Goal: Information Seeking & Learning: Learn about a topic

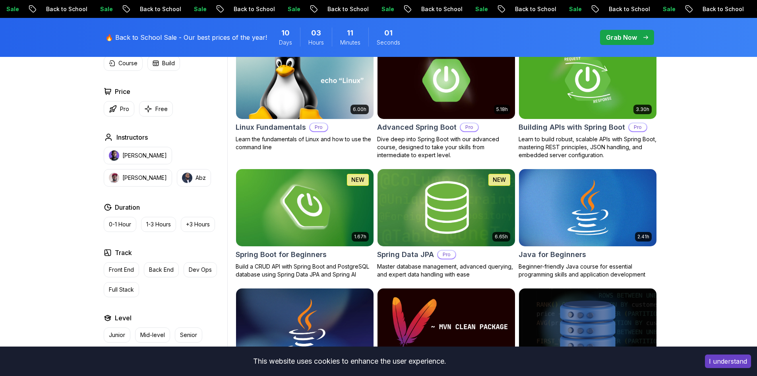
click at [420, 129] on h2 "Advanced Spring Boot" at bounding box center [417, 127] width 80 height 11
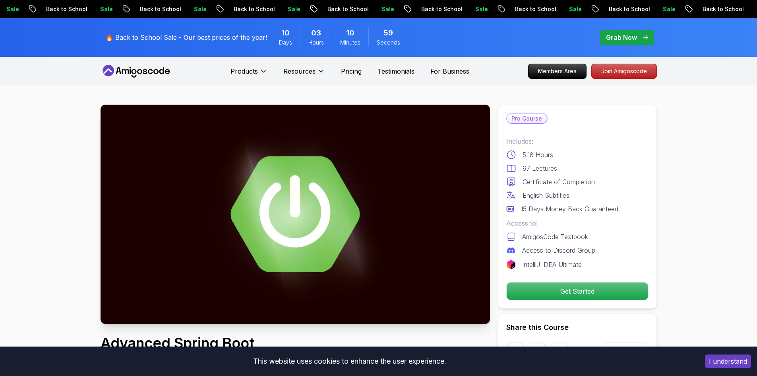
scroll to position [132, 0]
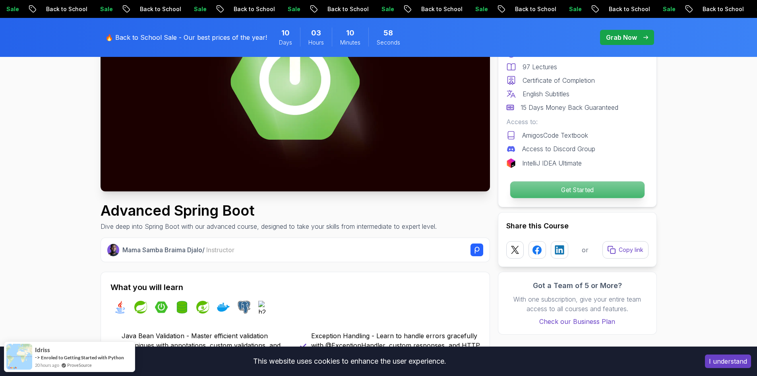
click at [560, 188] on p "Get Started" at bounding box center [577, 189] width 134 height 17
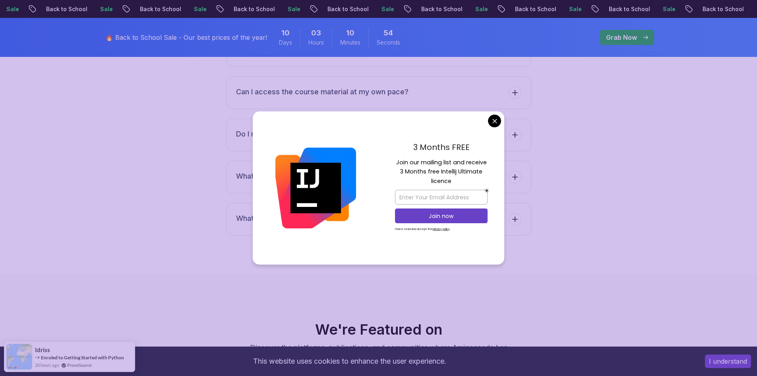
scroll to position [2596, 0]
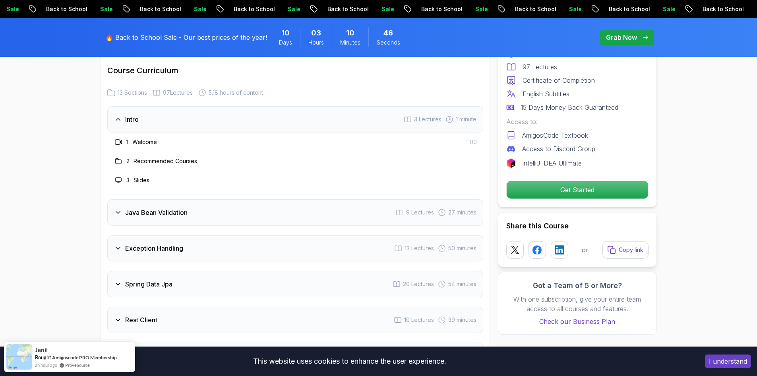
scroll to position [1006, 0]
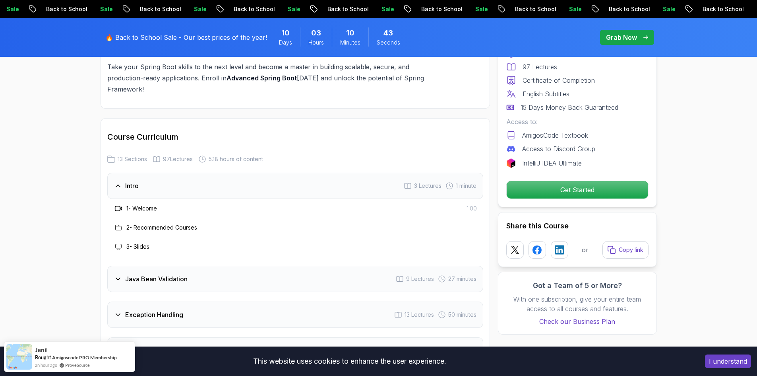
click at [123, 181] on div "Intro" at bounding box center [126, 186] width 25 height 10
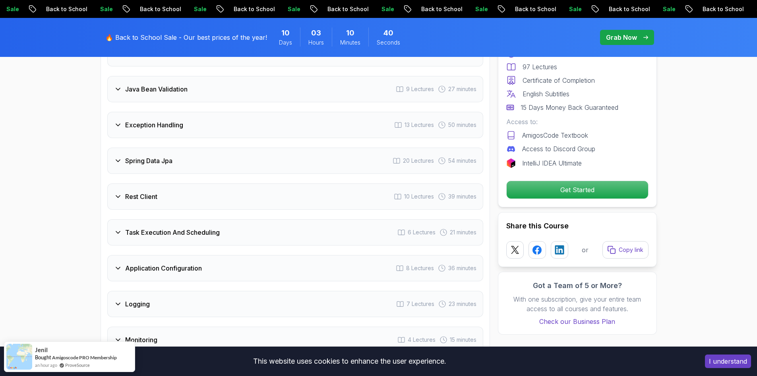
scroll to position [1073, 0]
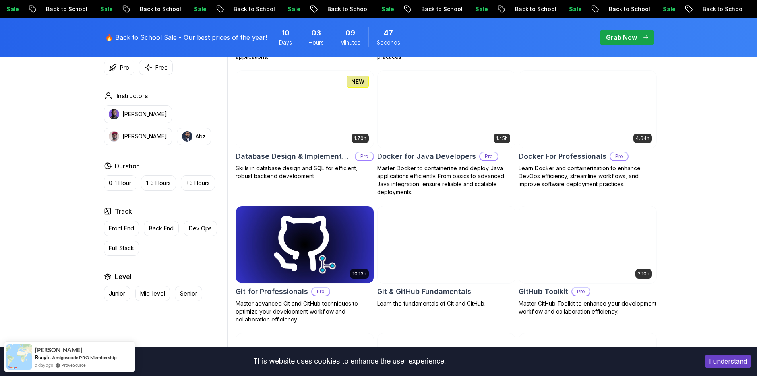
scroll to position [663, 0]
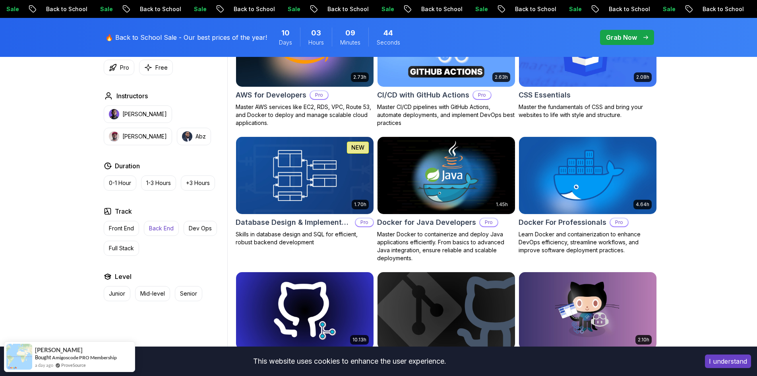
click at [161, 226] on p "Back End" at bounding box center [161, 228] width 25 height 8
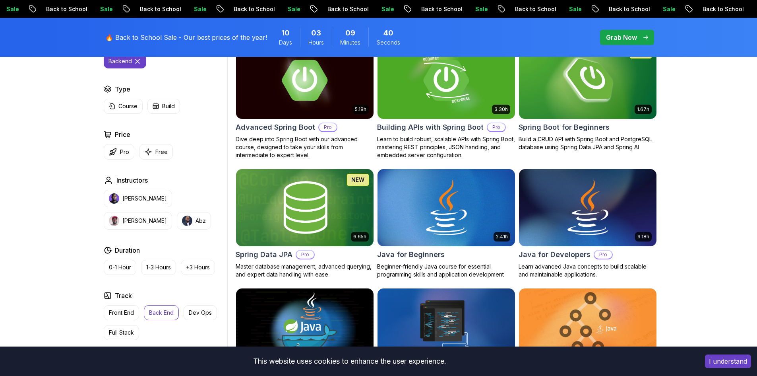
scroll to position [199, 0]
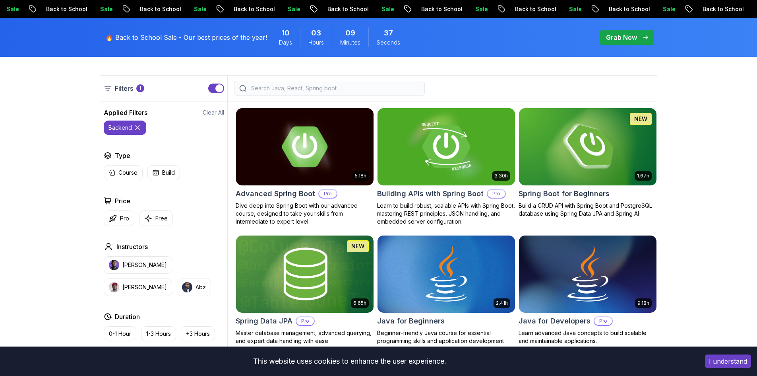
click at [430, 195] on h2 "Building APIs with Spring Boot" at bounding box center [430, 193] width 107 height 11
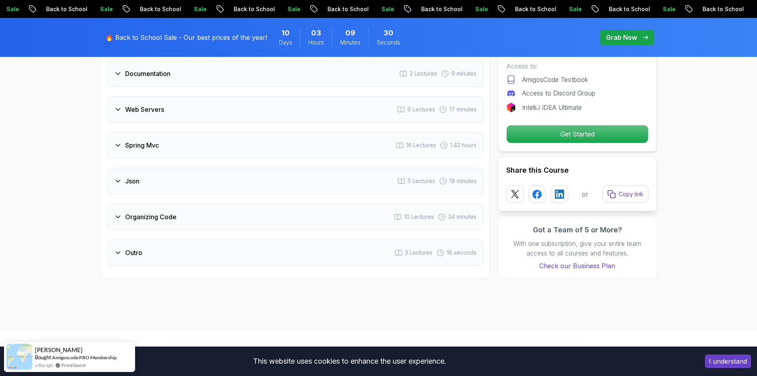
scroll to position [1391, 0]
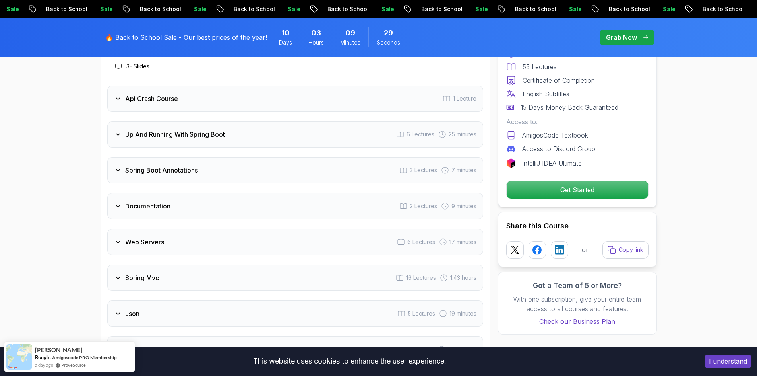
scroll to position [199, 0]
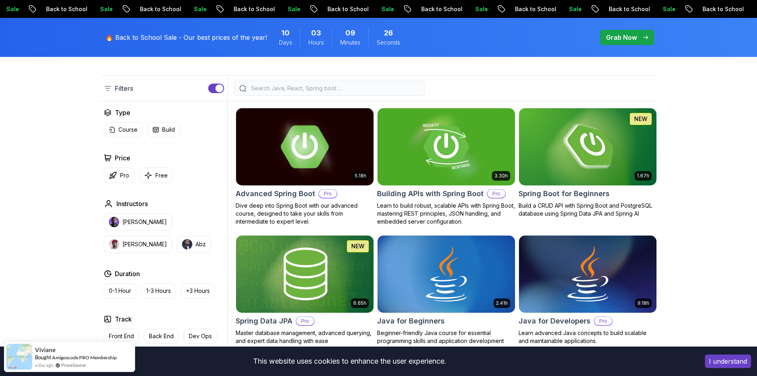
click at [256, 182] on img at bounding box center [305, 146] width 144 height 81
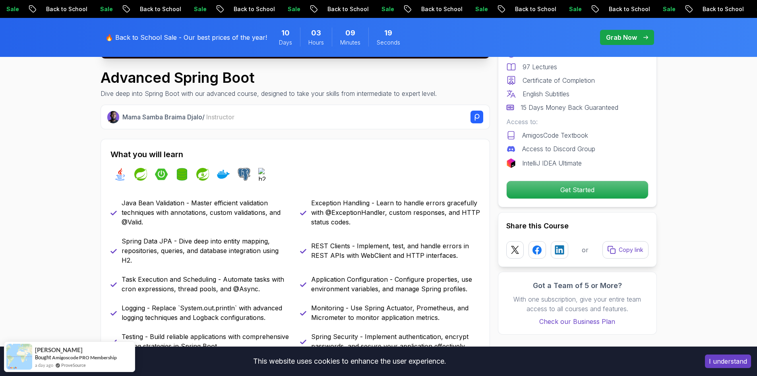
scroll to position [398, 0]
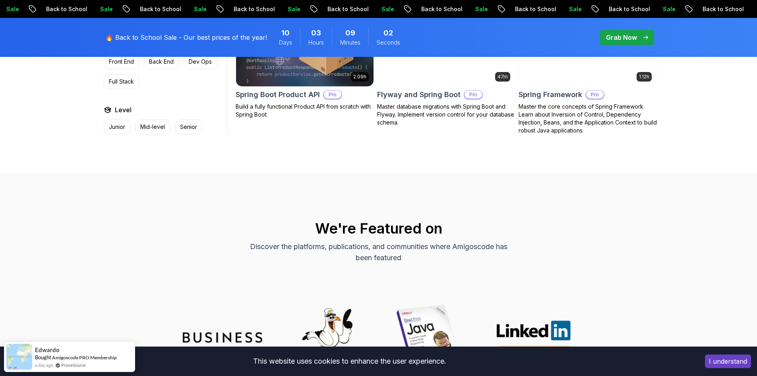
scroll to position [994, 0]
